Goal: Information Seeking & Learning: Check status

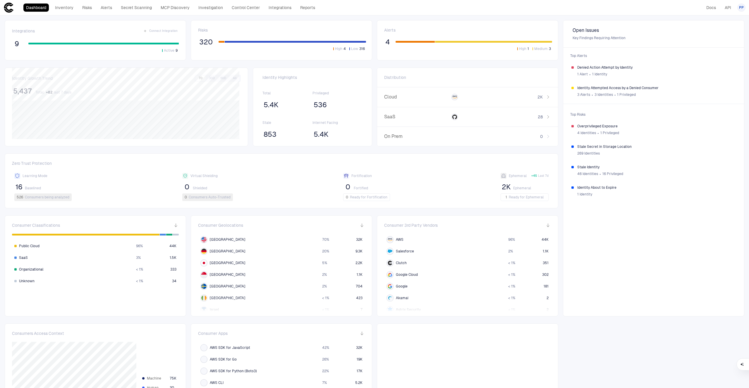
click at [740, 9] on span "PP" at bounding box center [741, 7] width 5 height 5
click at [720, 36] on span "Admin Settings" at bounding box center [712, 37] width 25 height 5
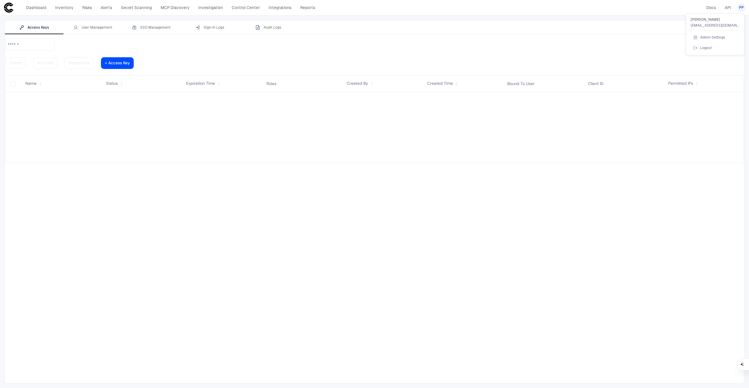
click at [94, 27] on div at bounding box center [374, 194] width 749 height 388
click at [94, 29] on div "User Management" at bounding box center [92, 27] width 39 height 5
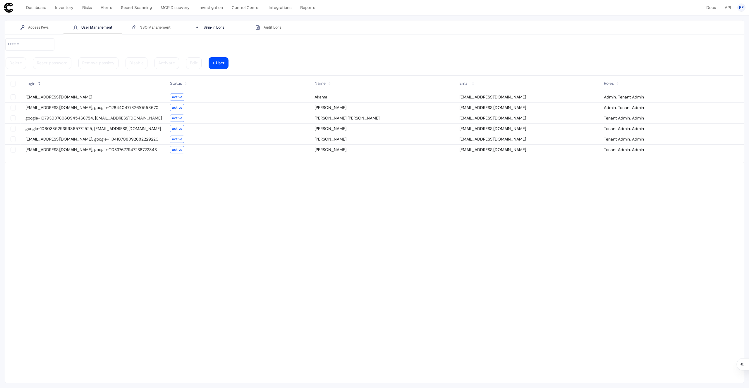
click at [204, 30] on button "Sign-In Logs" at bounding box center [209, 27] width 58 height 14
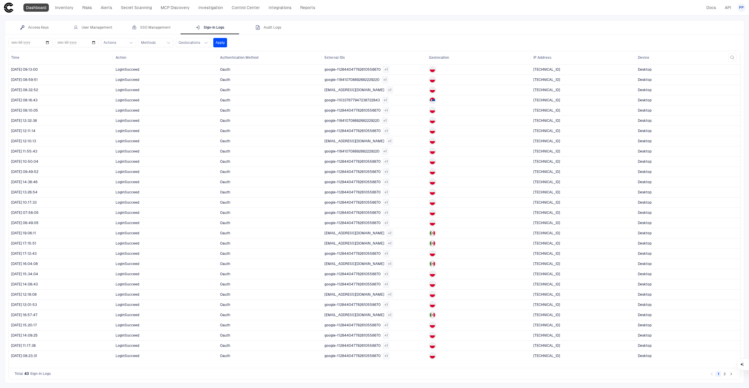
click at [41, 9] on link "Dashboard" at bounding box center [35, 8] width 25 height 8
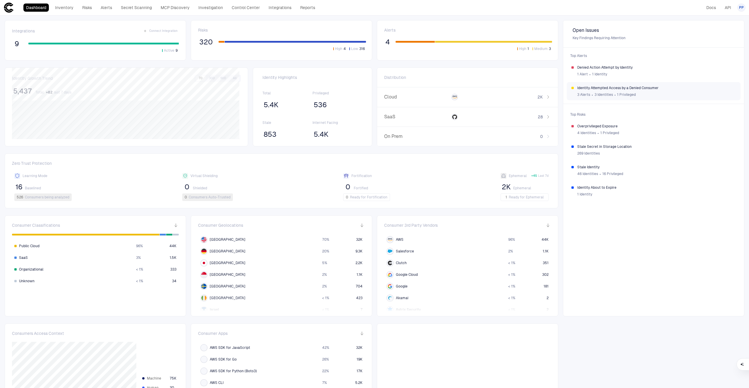
click at [594, 91] on div "3 Alerts ∙ 3 Identities ∙ 1 Privileged" at bounding box center [656, 94] width 158 height 9
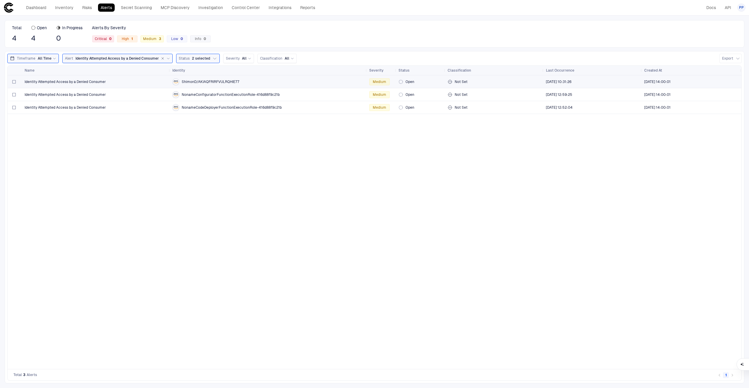
click at [204, 84] on span "ShimonD/AKIAQFRIRFVULRQHIE77" at bounding box center [211, 82] width 58 height 5
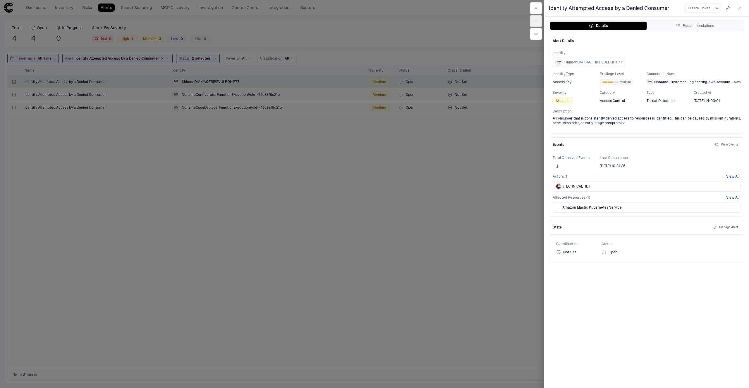
click at [559, 253] on icon at bounding box center [558, 252] width 5 height 5
click at [558, 253] on icon at bounding box center [558, 252] width 5 height 5
click at [603, 253] on icon at bounding box center [603, 252] width 5 height 5
